Goal: Task Accomplishment & Management: Complete application form

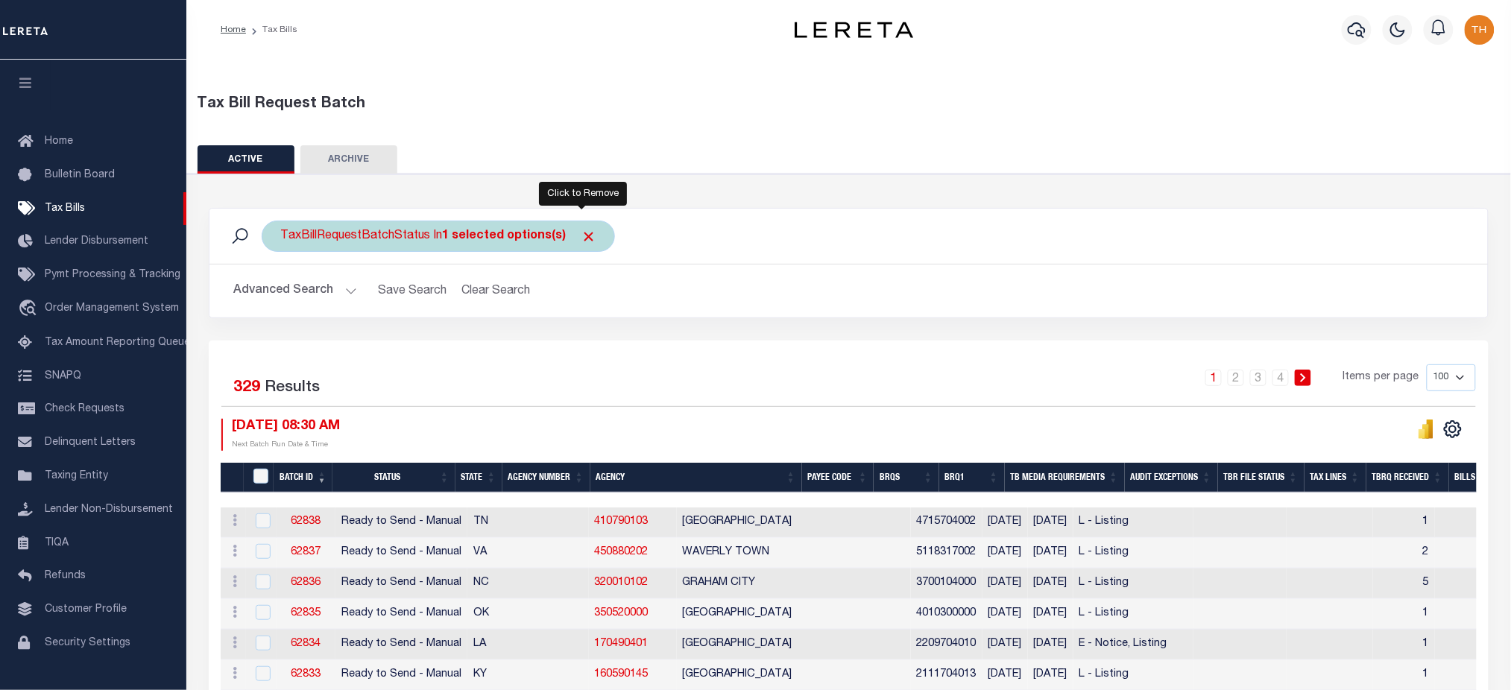
click at [581, 242] on span "Click to Remove" at bounding box center [589, 237] width 16 height 16
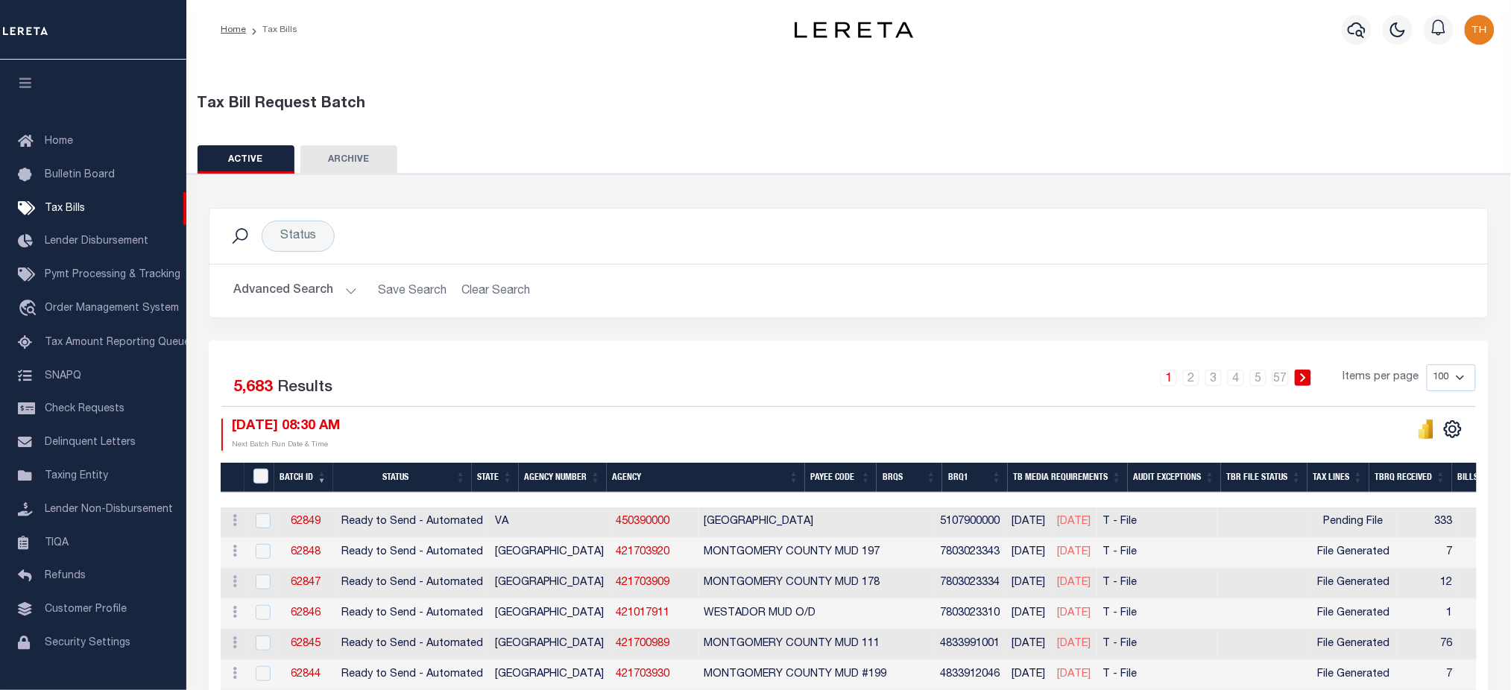
click at [309, 279] on button "Advanced Search" at bounding box center [295, 291] width 124 height 29
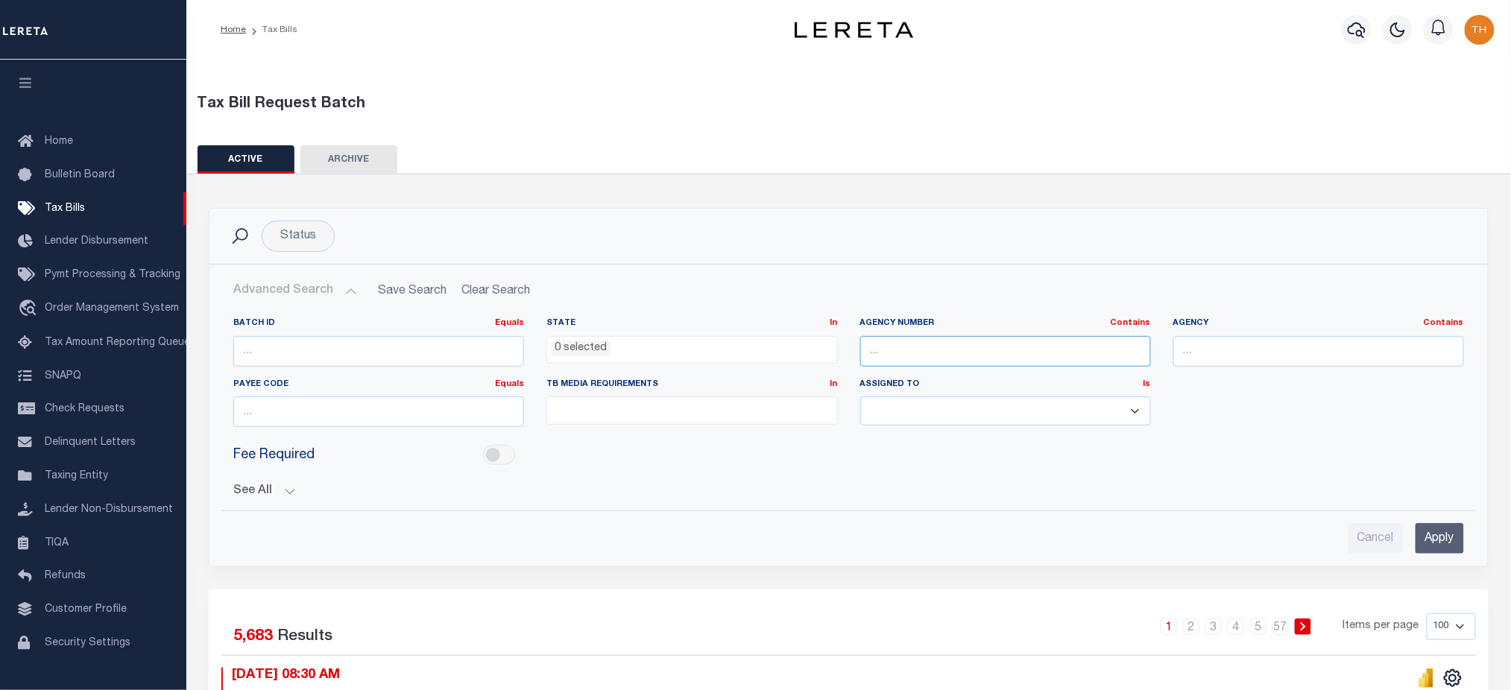
click at [897, 347] on input "text" at bounding box center [1005, 351] width 291 height 31
paste input "421010950"
type input "421010950"
click at [1439, 529] on input "Apply" at bounding box center [1440, 538] width 48 height 31
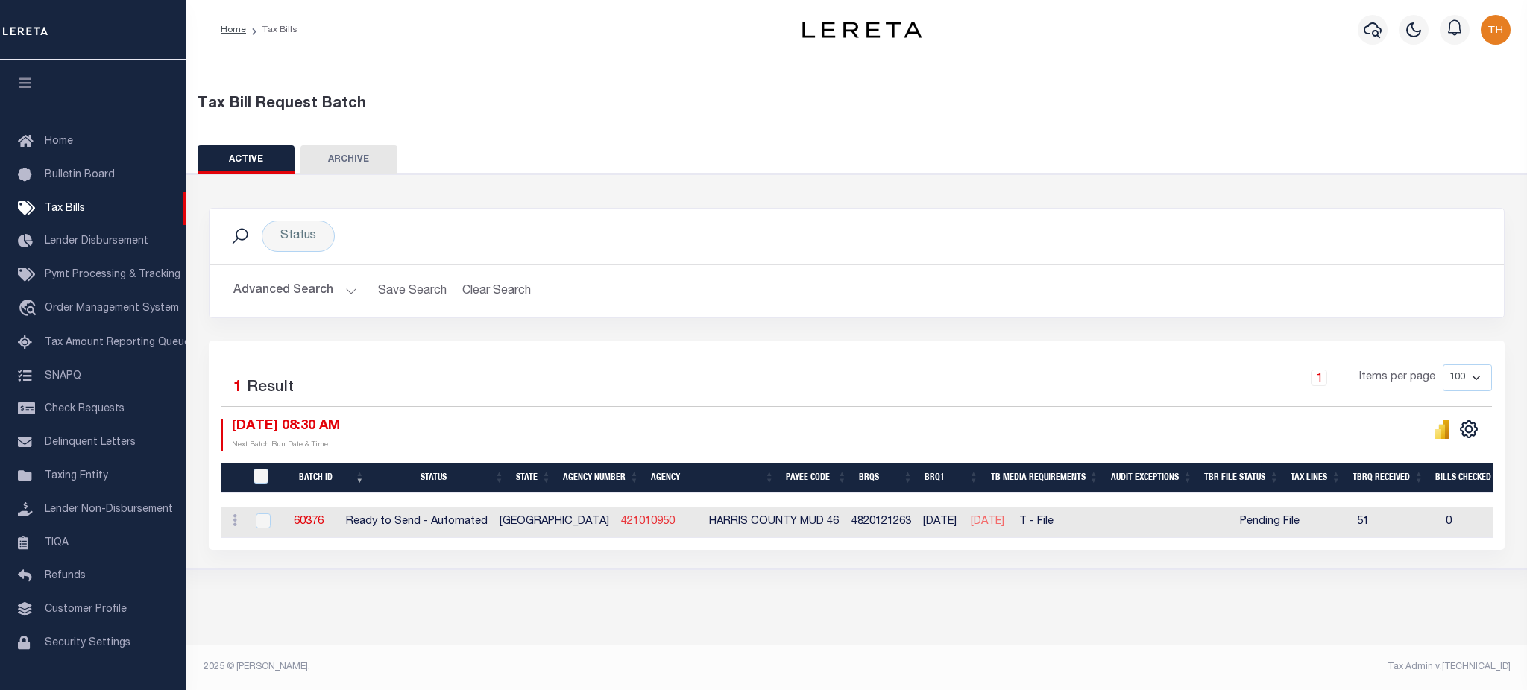
click at [621, 523] on link "421010950" at bounding box center [648, 522] width 54 height 10
checkbox input "true"
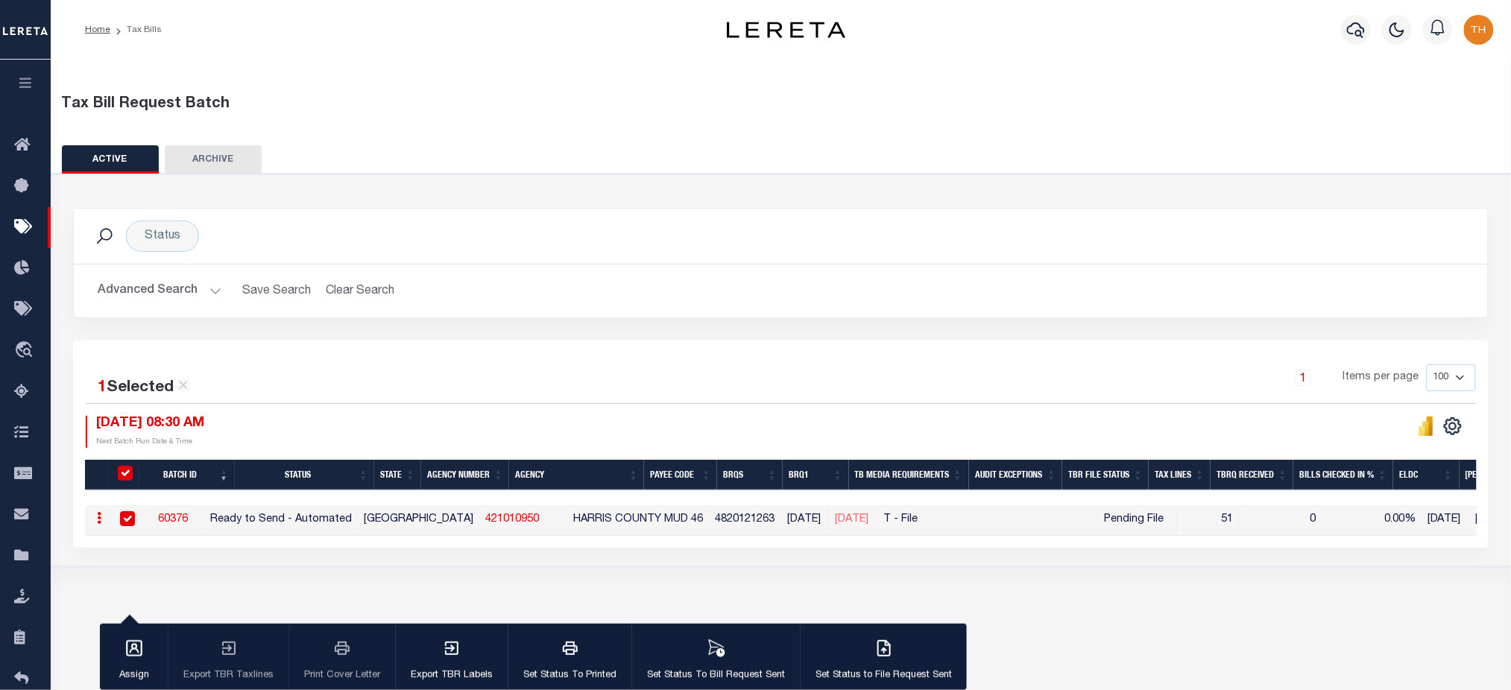
click at [181, 294] on button "Advanced Search" at bounding box center [160, 291] width 124 height 29
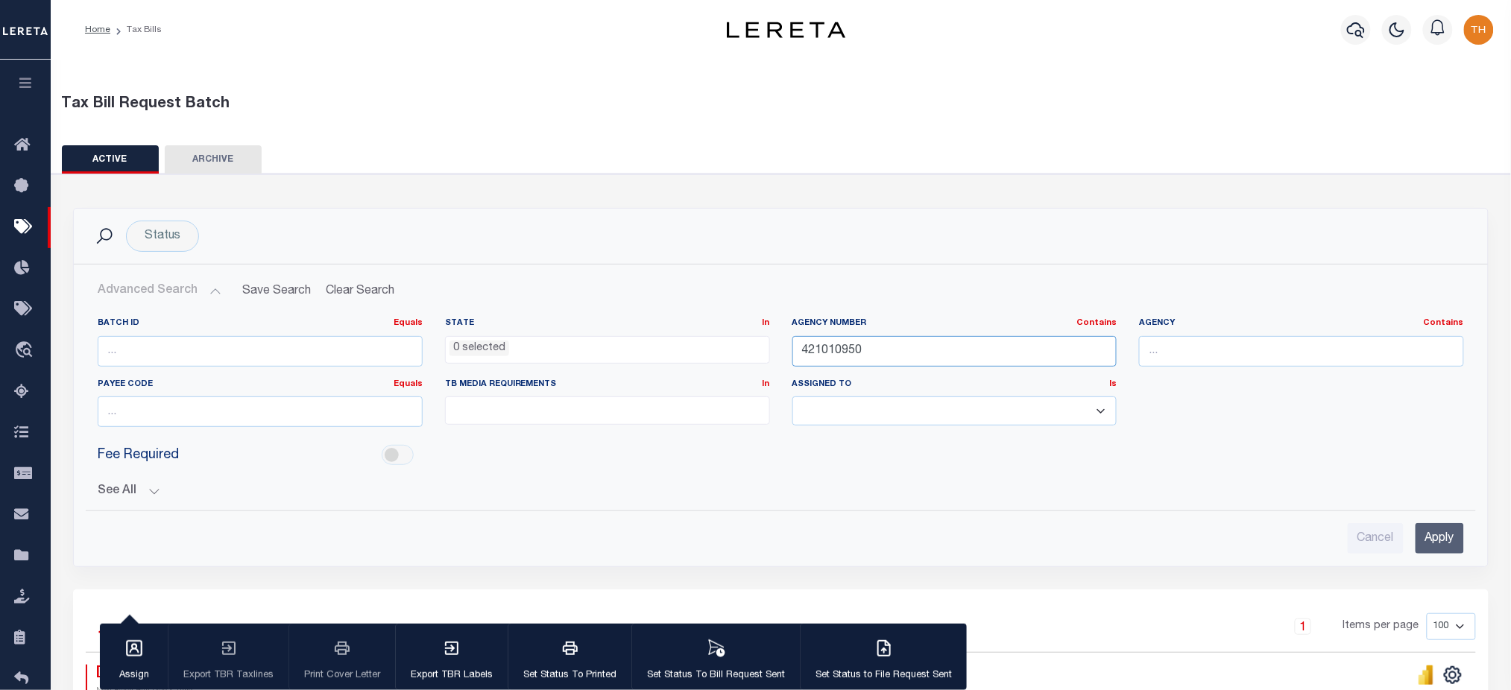
drag, startPoint x: 927, startPoint y: 363, endPoint x: 794, endPoint y: 356, distance: 133.6
click at [795, 356] on input "421010950" at bounding box center [954, 351] width 325 height 31
paste input "5039000"
type input "450390000"
click at [1426, 533] on input "Apply" at bounding box center [1440, 538] width 48 height 31
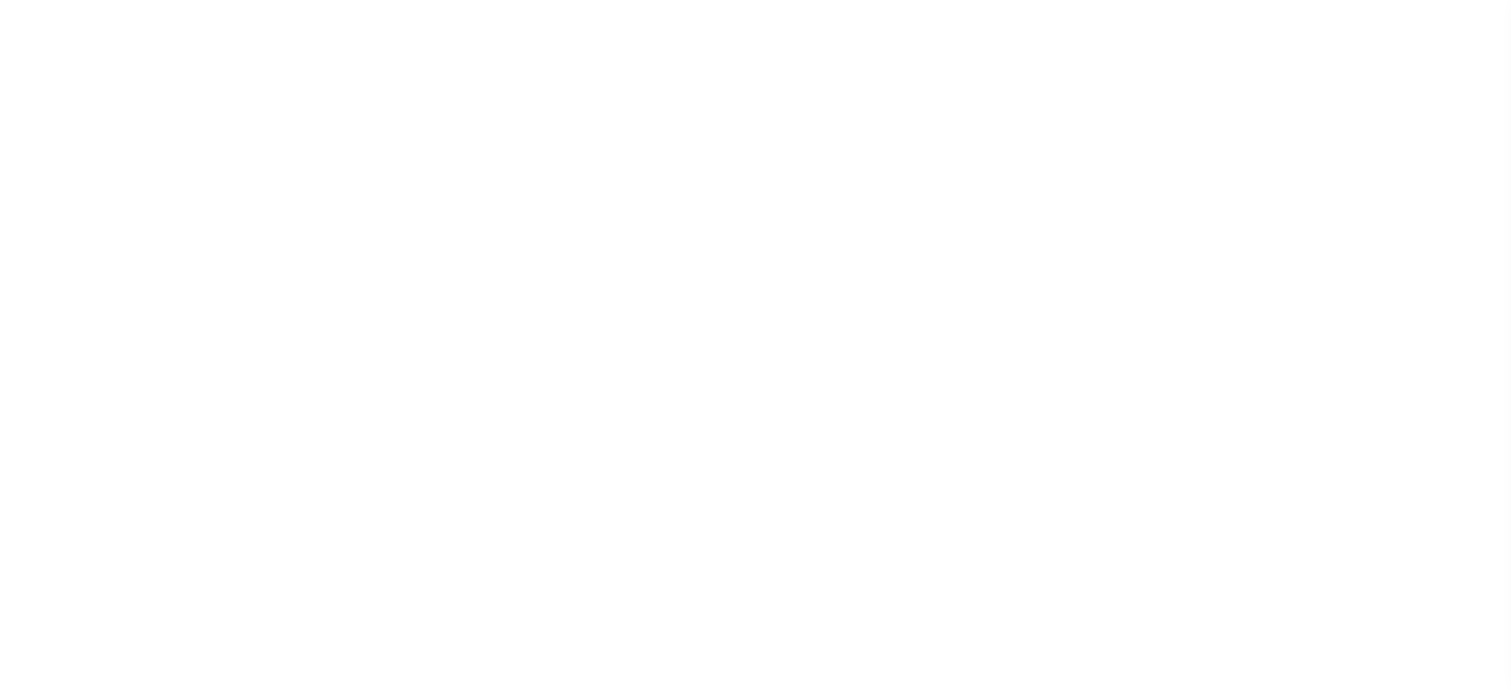
select select "1"
select select
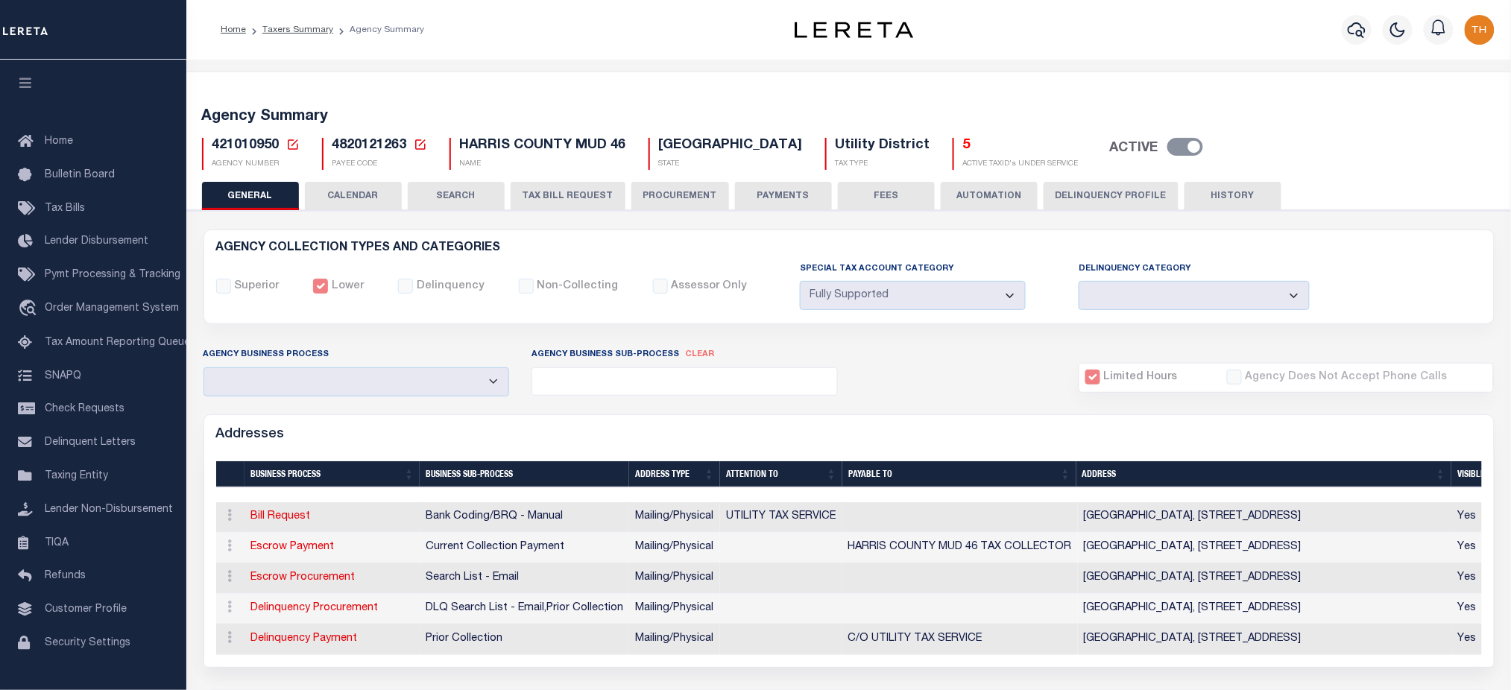
click at [556, 189] on button "TAX BILL REQUEST" at bounding box center [568, 196] width 115 height 28
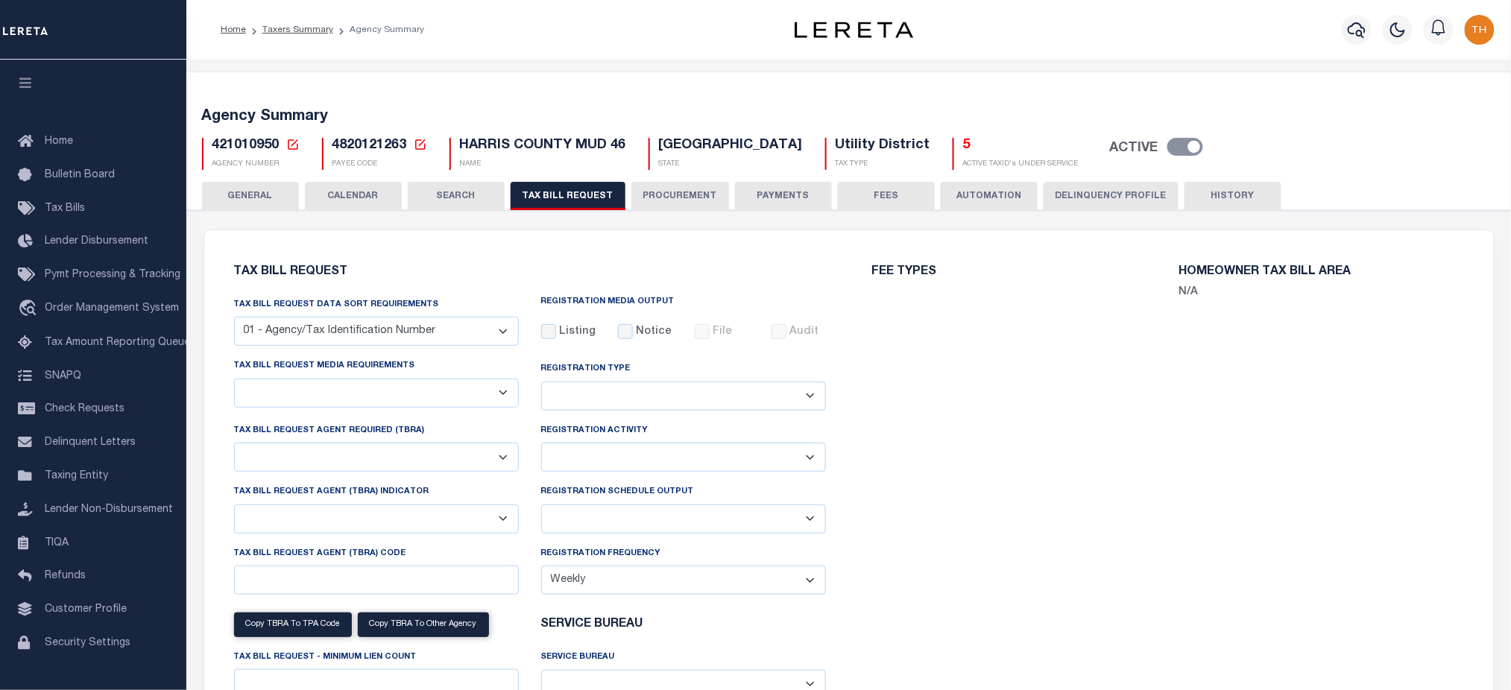
select select "28"
select select "22"
select select "true"
select select "14"
select select "1"
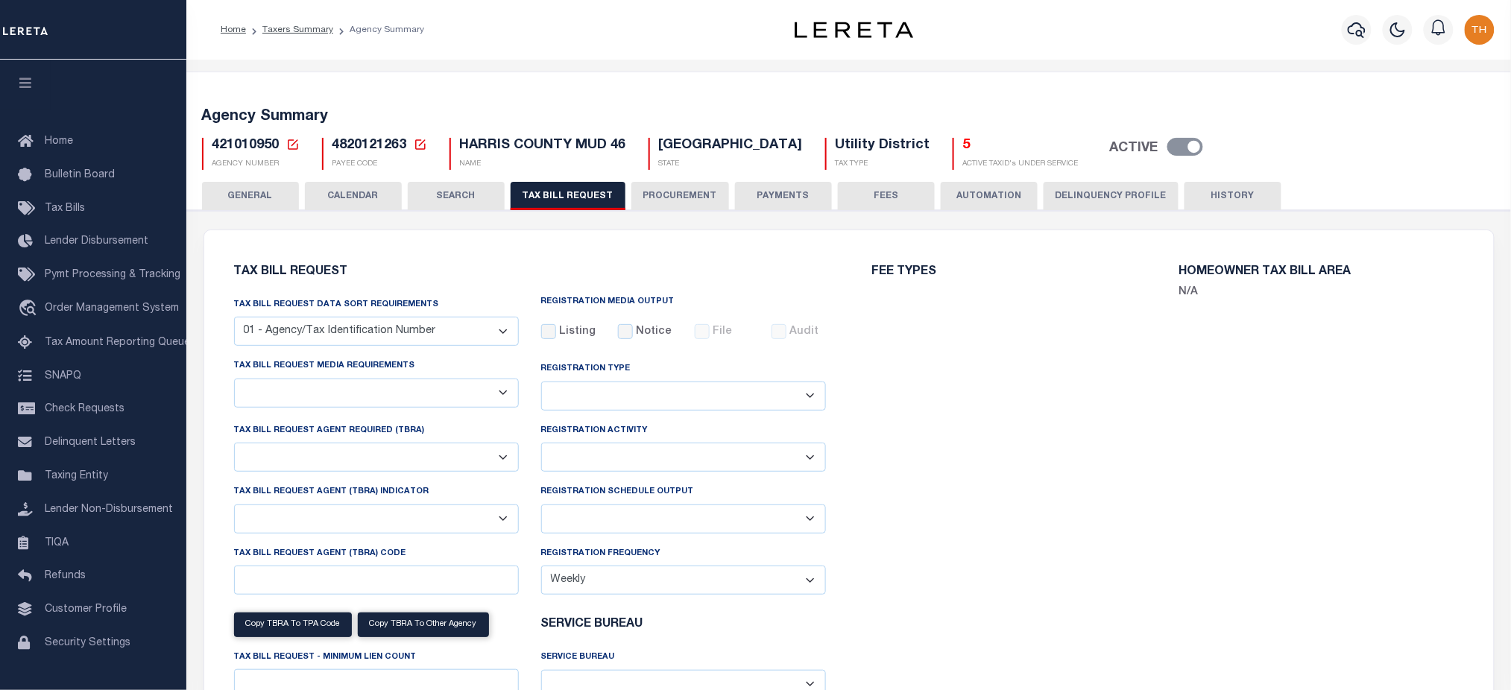
type input "764"
select select
select select "4820180005"
select select "2"
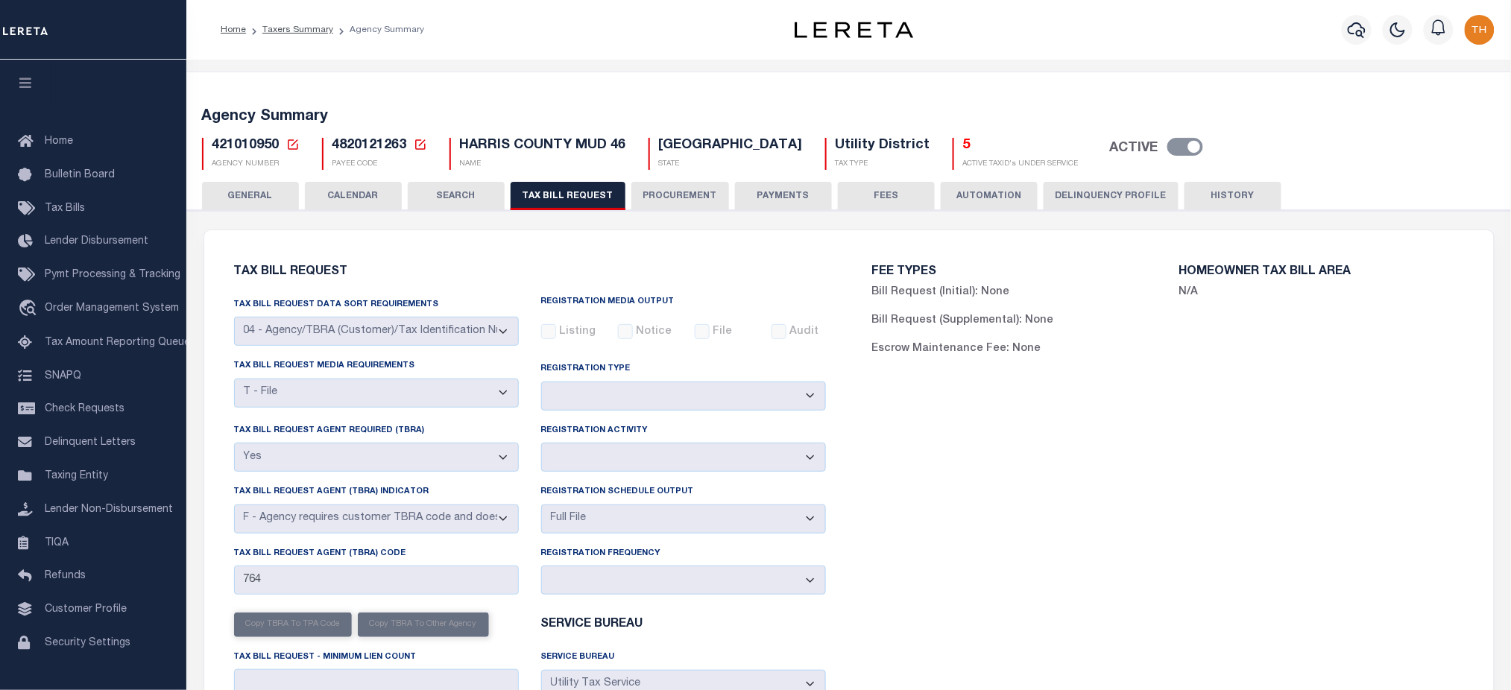
click at [370, 199] on button "CALENDAR" at bounding box center [353, 196] width 97 height 28
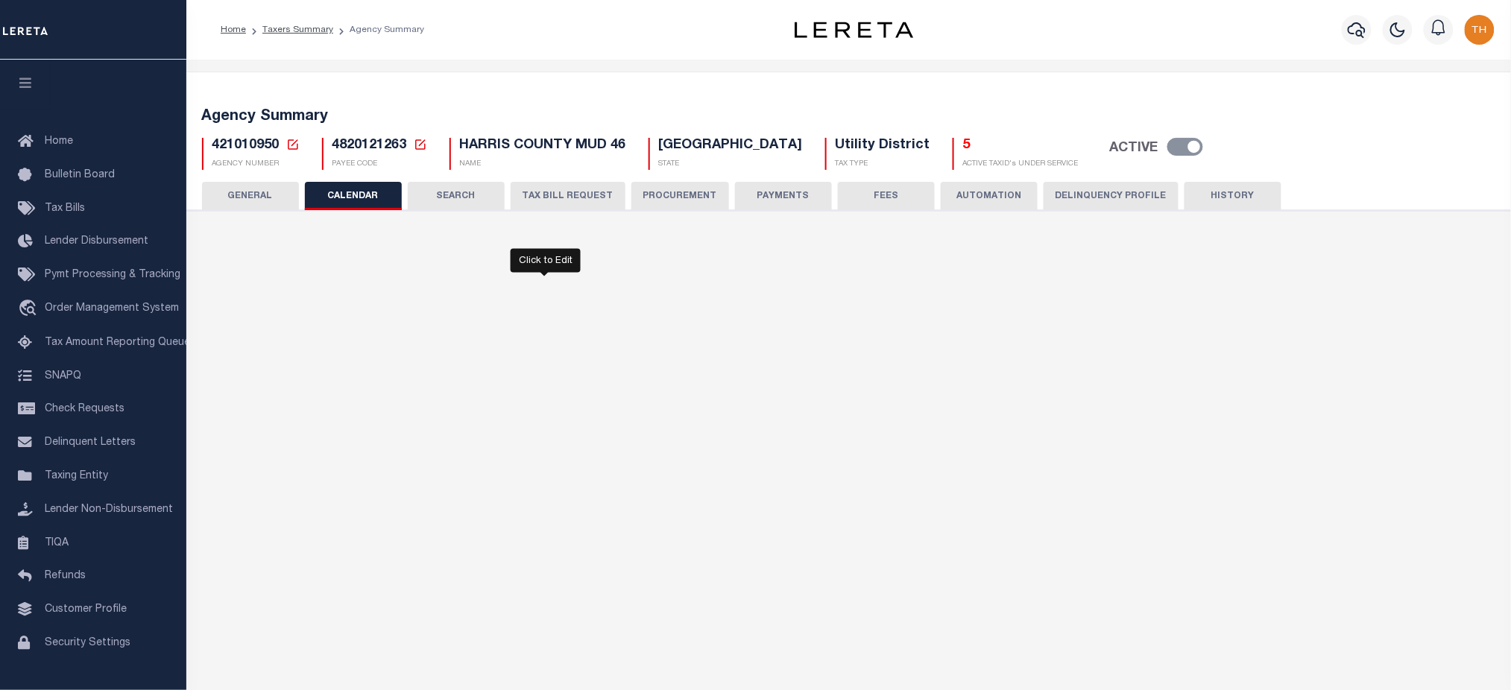
checkbox input "false"
type input "1"
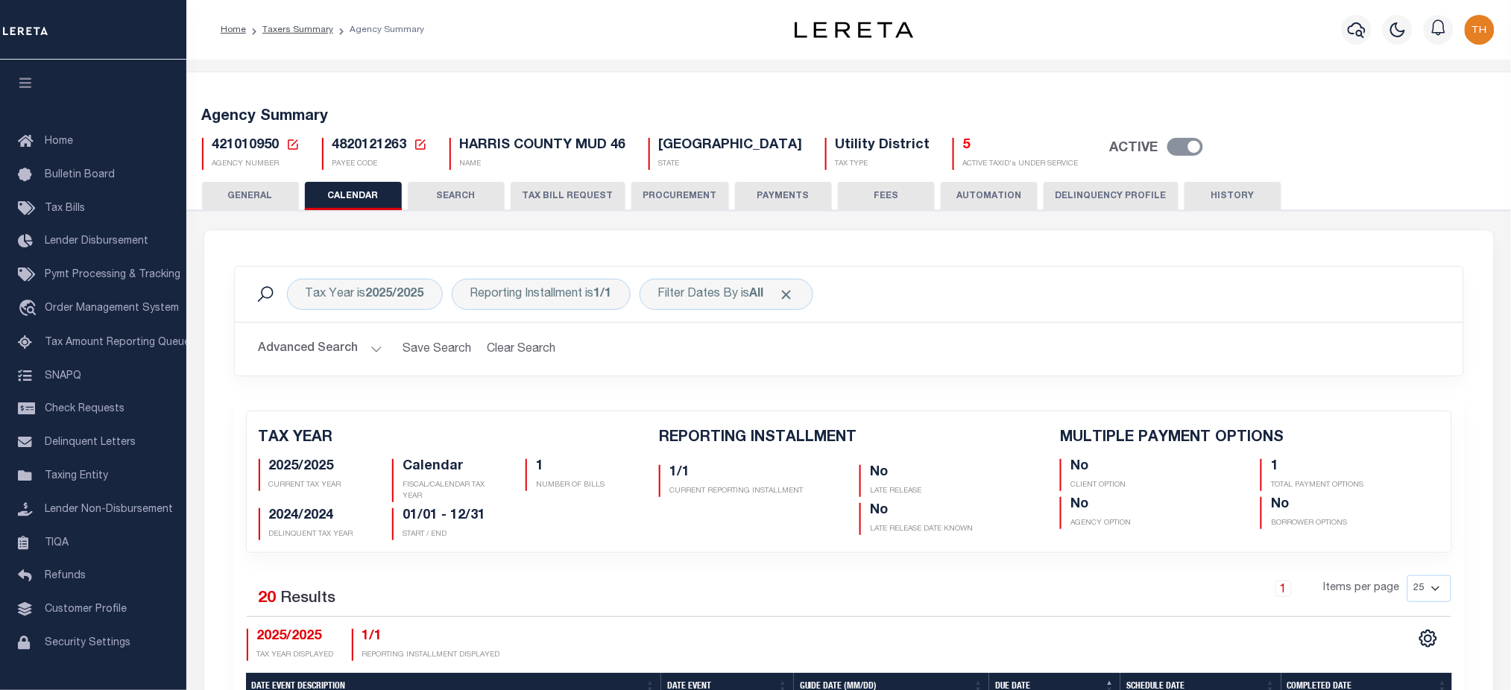
click at [1193, 200] on button "HISTORY" at bounding box center [1232, 196] width 97 height 28
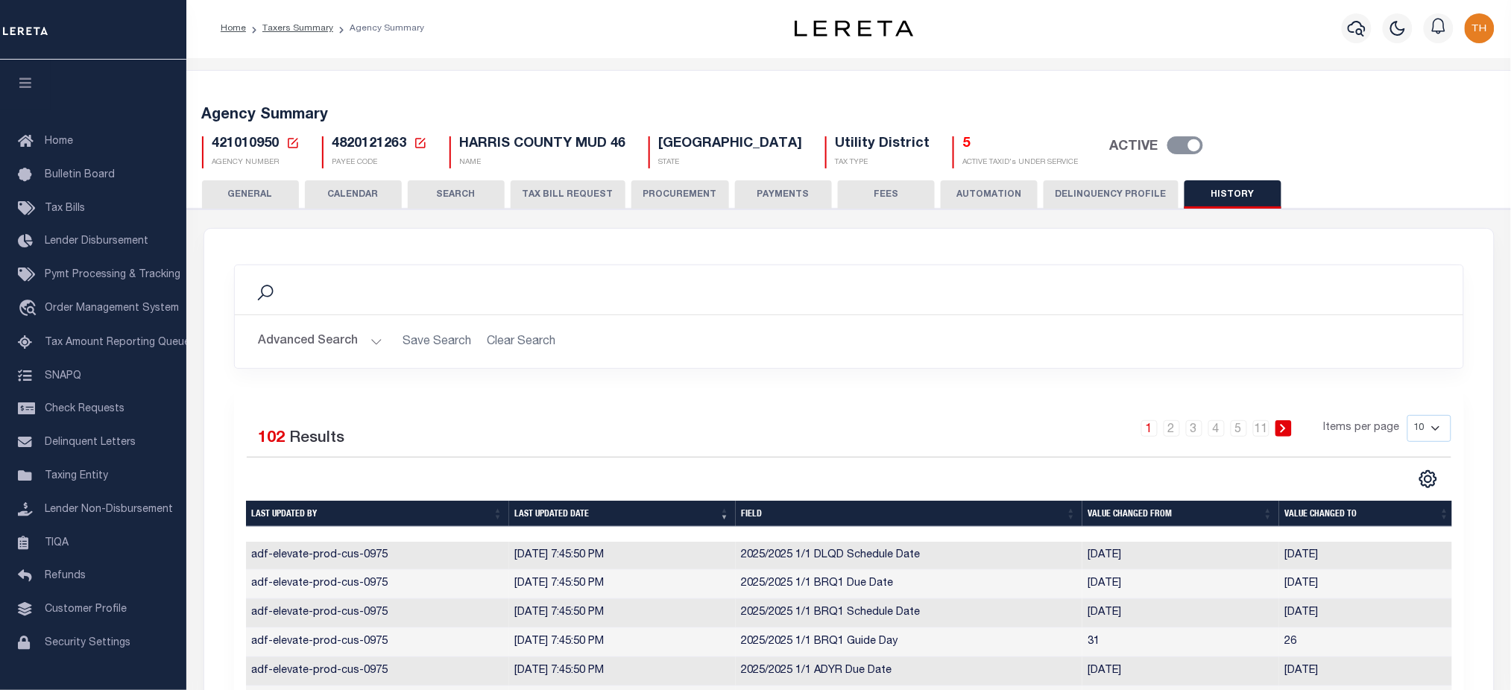
scroll to position [198, 0]
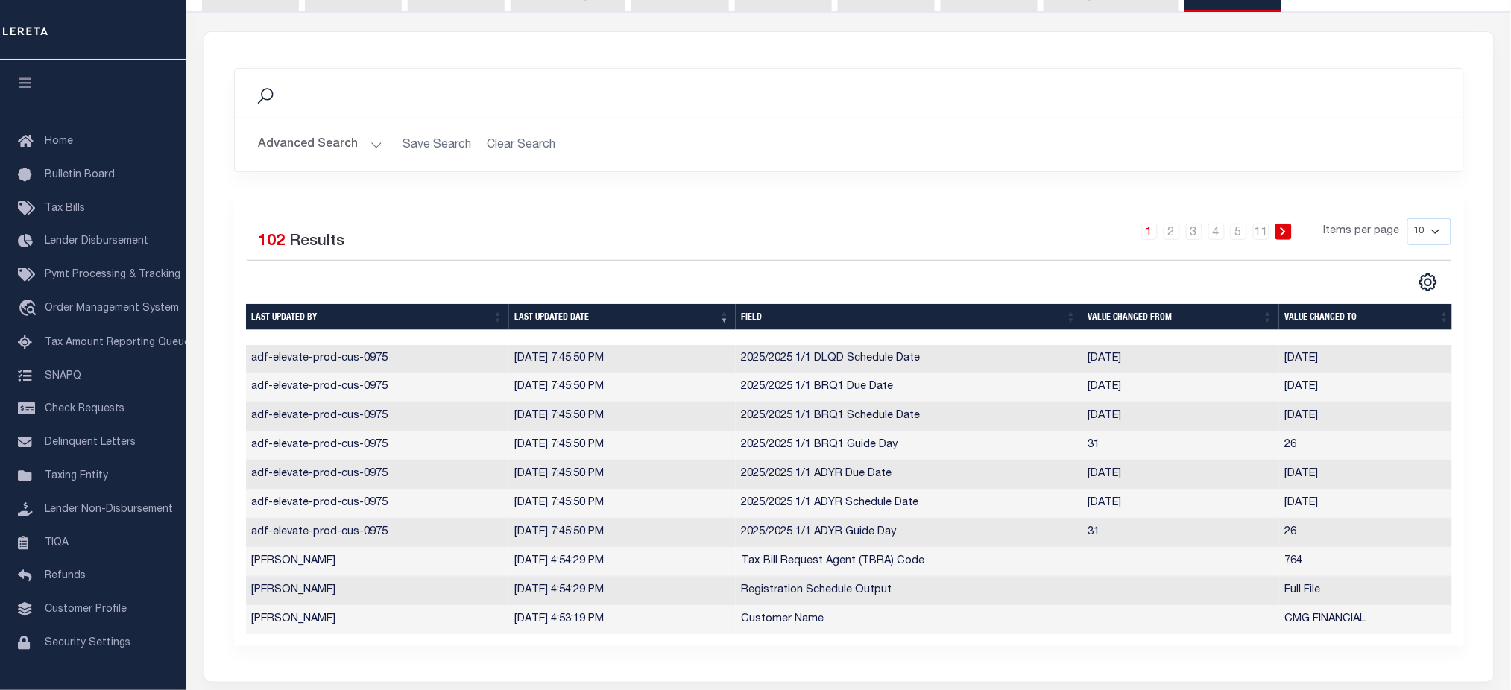
drag, startPoint x: 1354, startPoint y: 417, endPoint x: 247, endPoint y: 390, distance: 1106.5
click at [247, 390] on tbody "adf-elevate-prod-cus-0975 8/18/2025, 7:45:50 PM 2025/2025 1/1 DLQD Schedule Dat…" at bounding box center [851, 490] width 1210 height 290
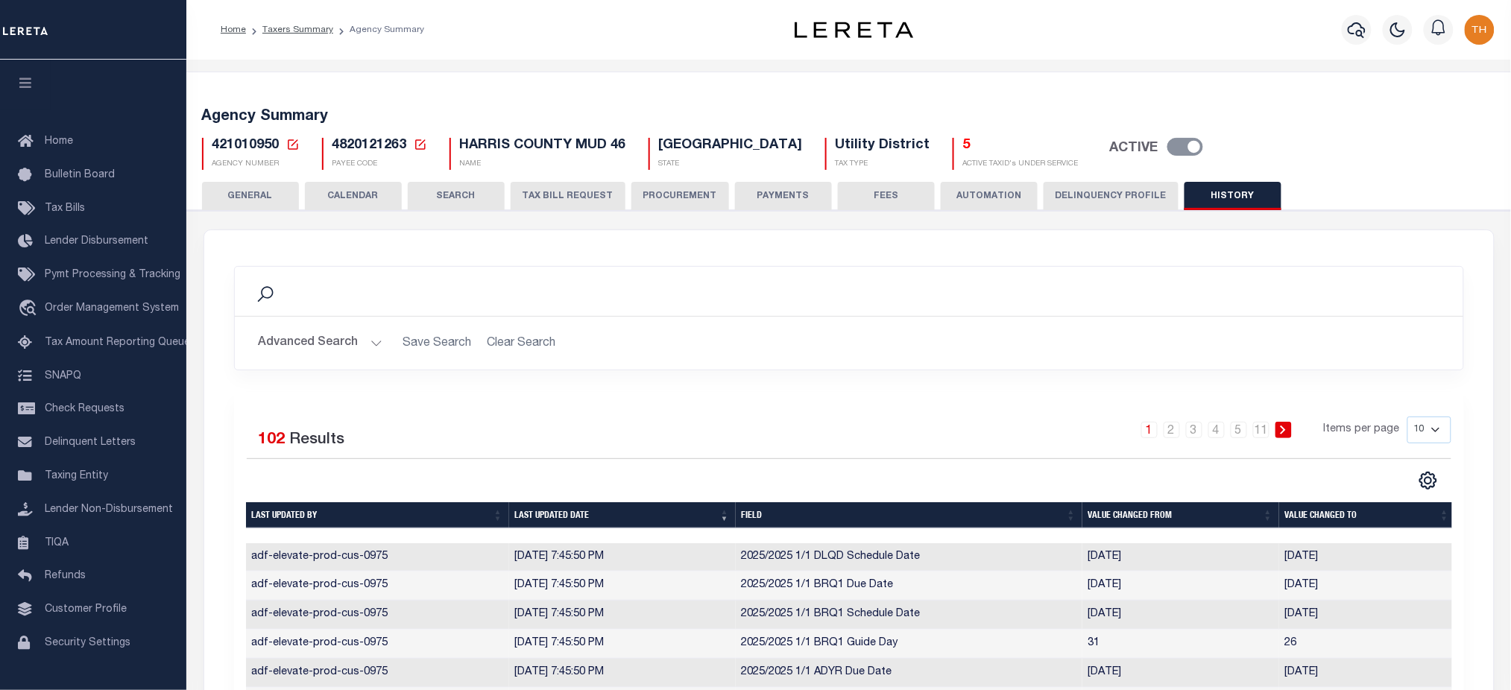
click at [347, 198] on button "CALENDAR" at bounding box center [353, 196] width 97 height 28
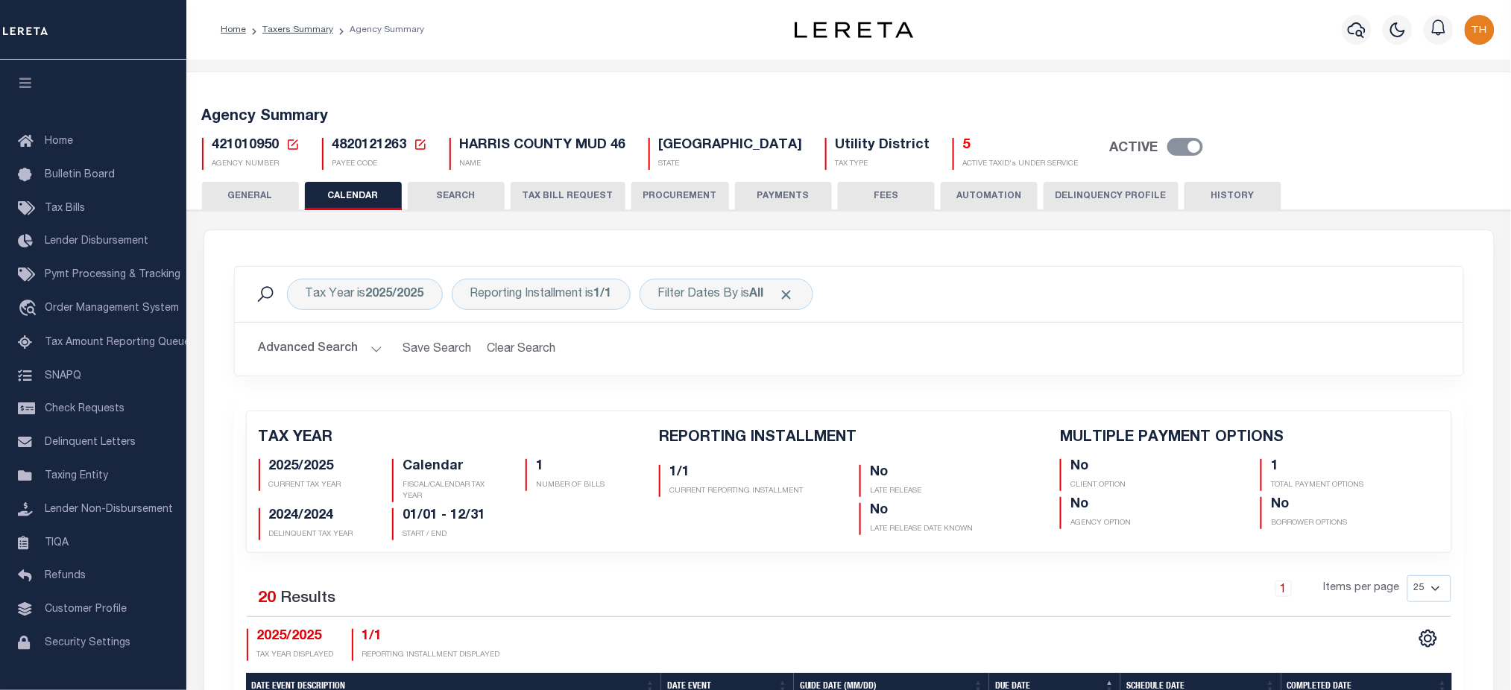
scroll to position [496, 0]
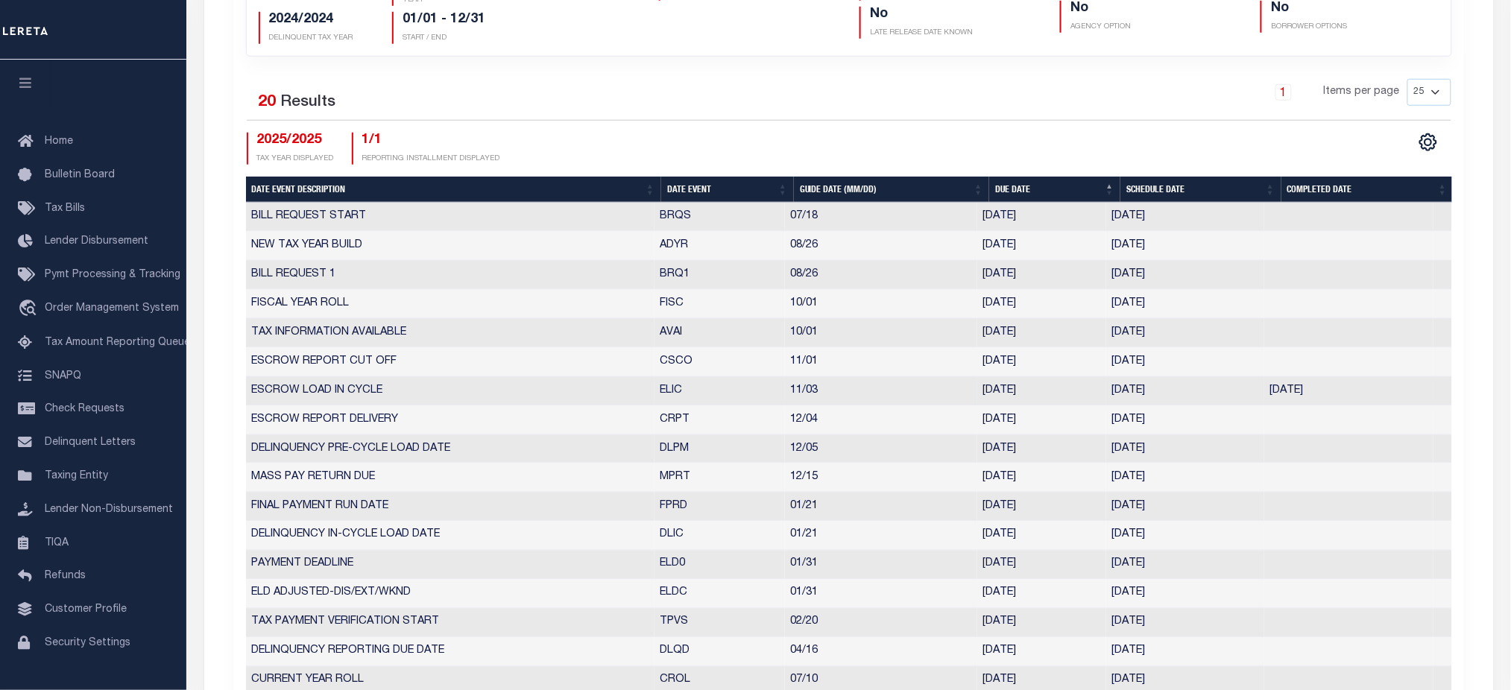
drag, startPoint x: 1307, startPoint y: 388, endPoint x: 613, endPoint y: 403, distance: 694.2
click at [613, 403] on tr "ESCROW LOAD IN CYCLE ELIC 11/03 11/03/2025 11/03/2025 08/19/2025 9877973" at bounding box center [849, 391] width 1206 height 29
click at [649, 147] on div "2025/2025 TAX YEAR DISPLAYED 1/1 REPORTING INSTALLMENT DISPLAYED" at bounding box center [548, 149] width 602 height 32
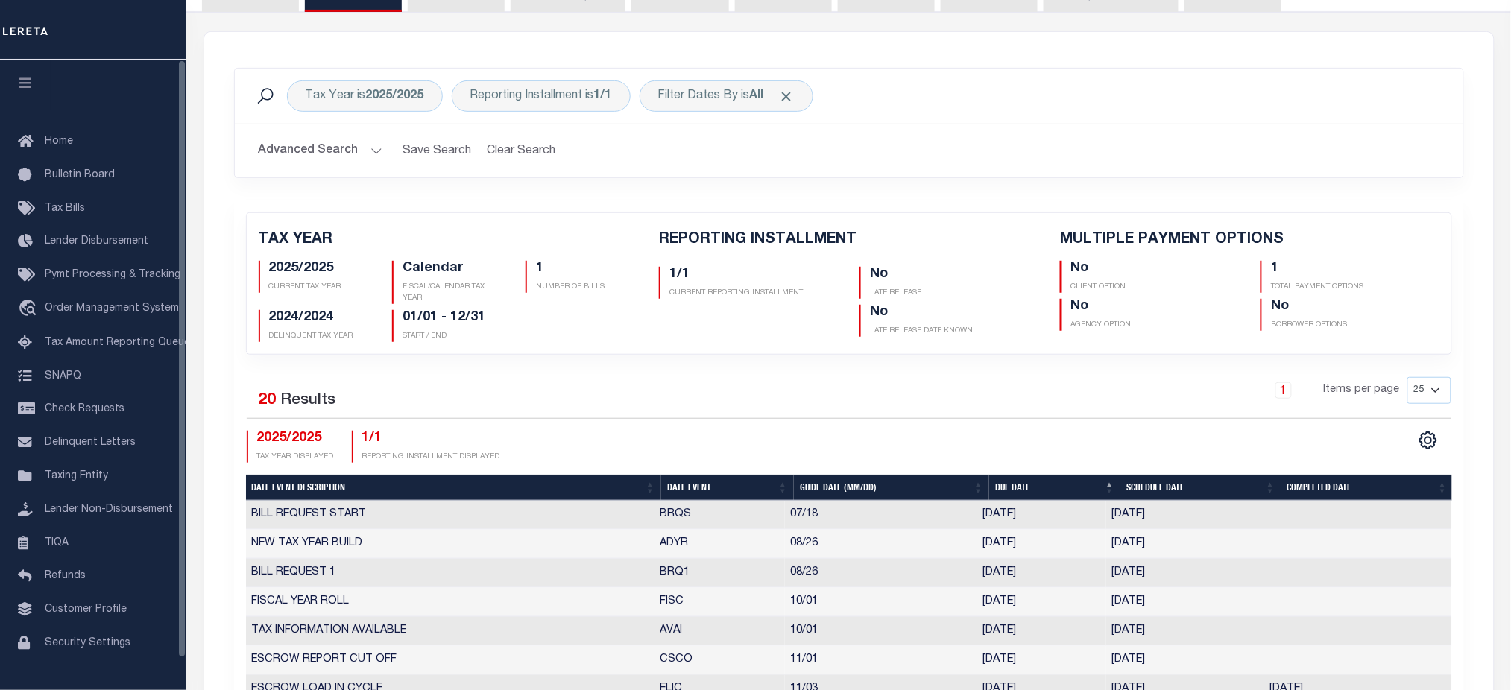
scroll to position [0, 0]
